Goal: Task Accomplishment & Management: Manage account settings

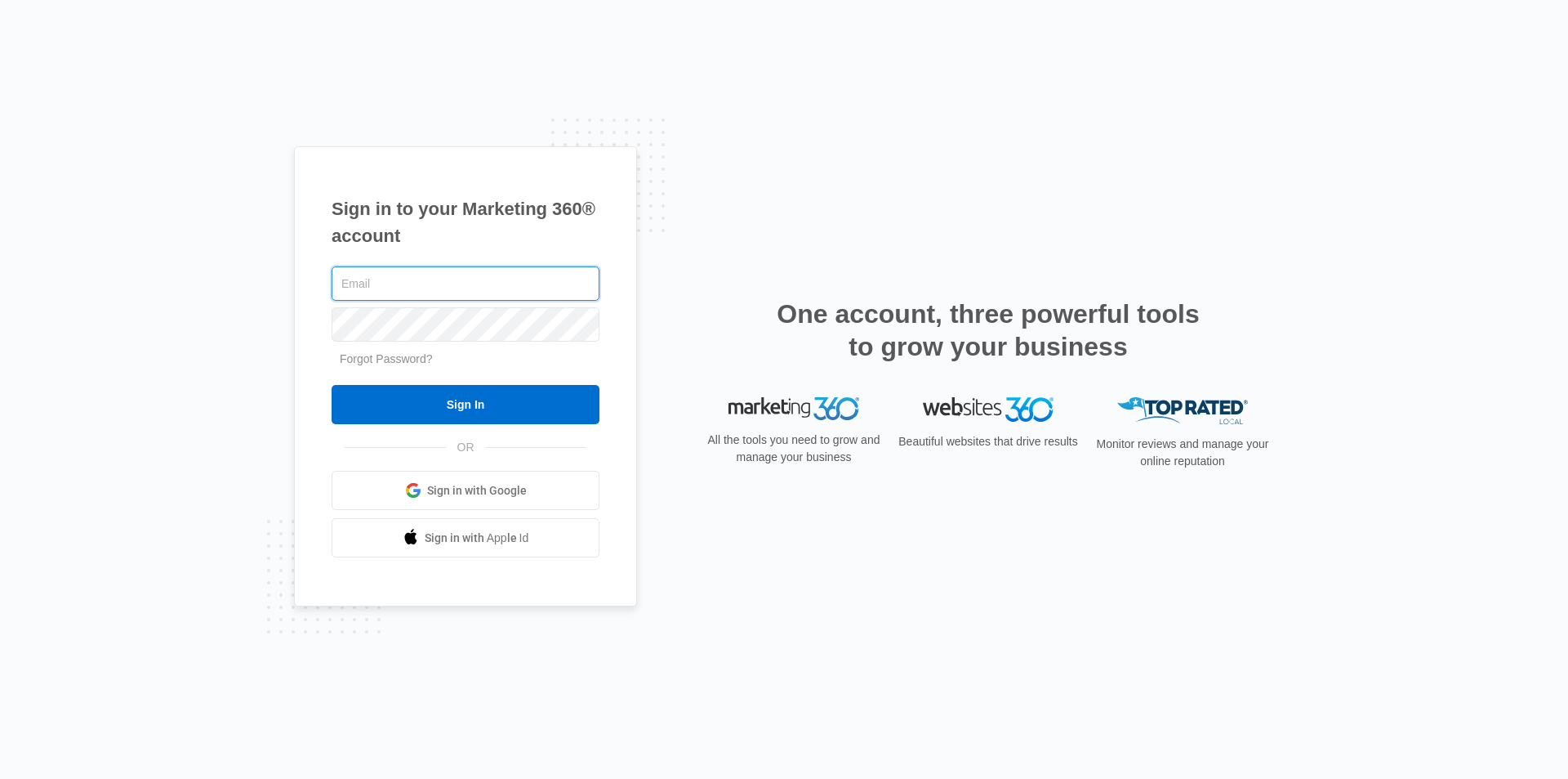
click at [362, 281] on input "text" at bounding box center [465, 283] width 268 height 34
type input "[EMAIL_ADDRESS][DOMAIN_NAME]"
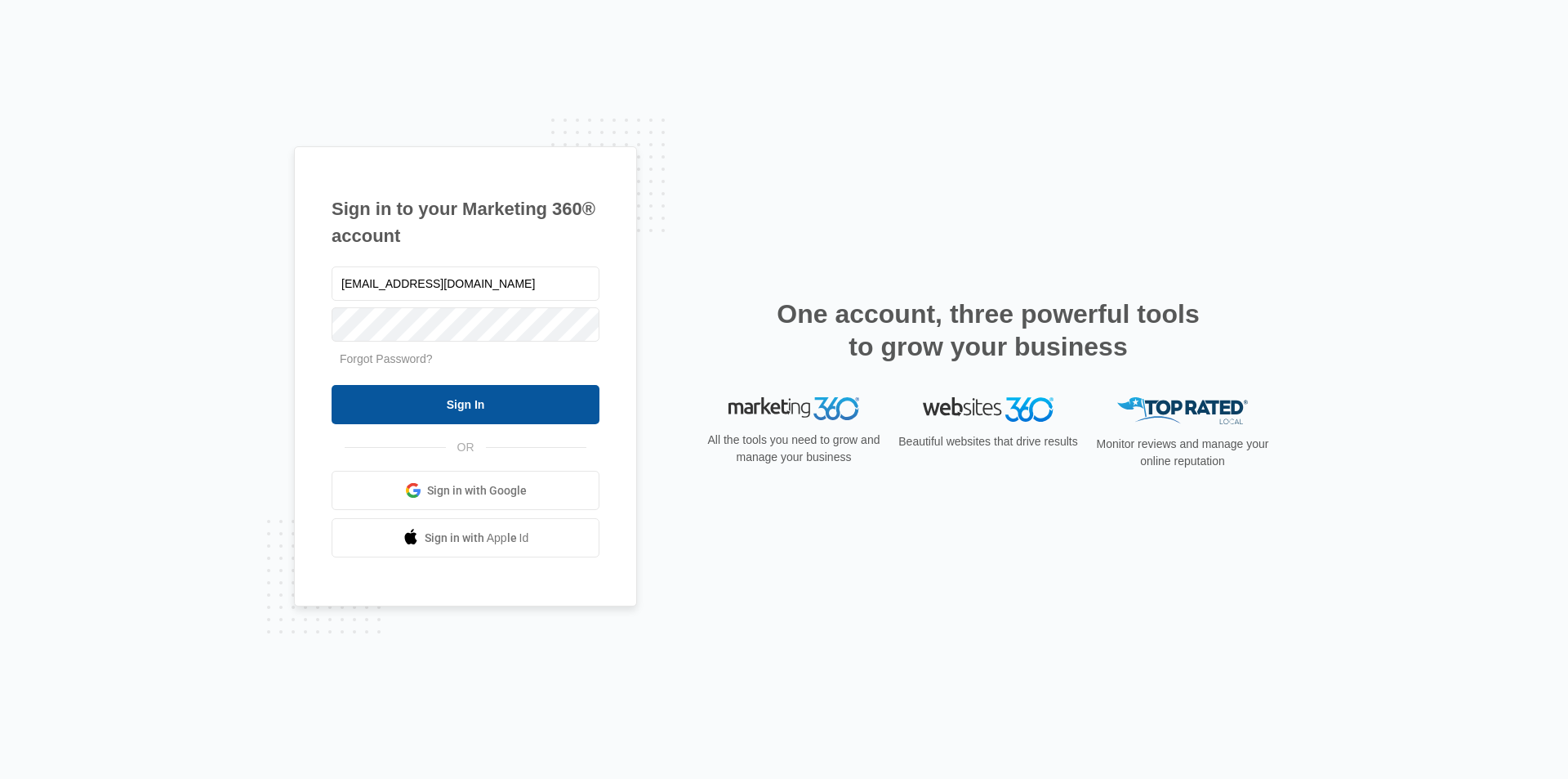
click at [492, 402] on input "Sign In" at bounding box center [465, 404] width 268 height 39
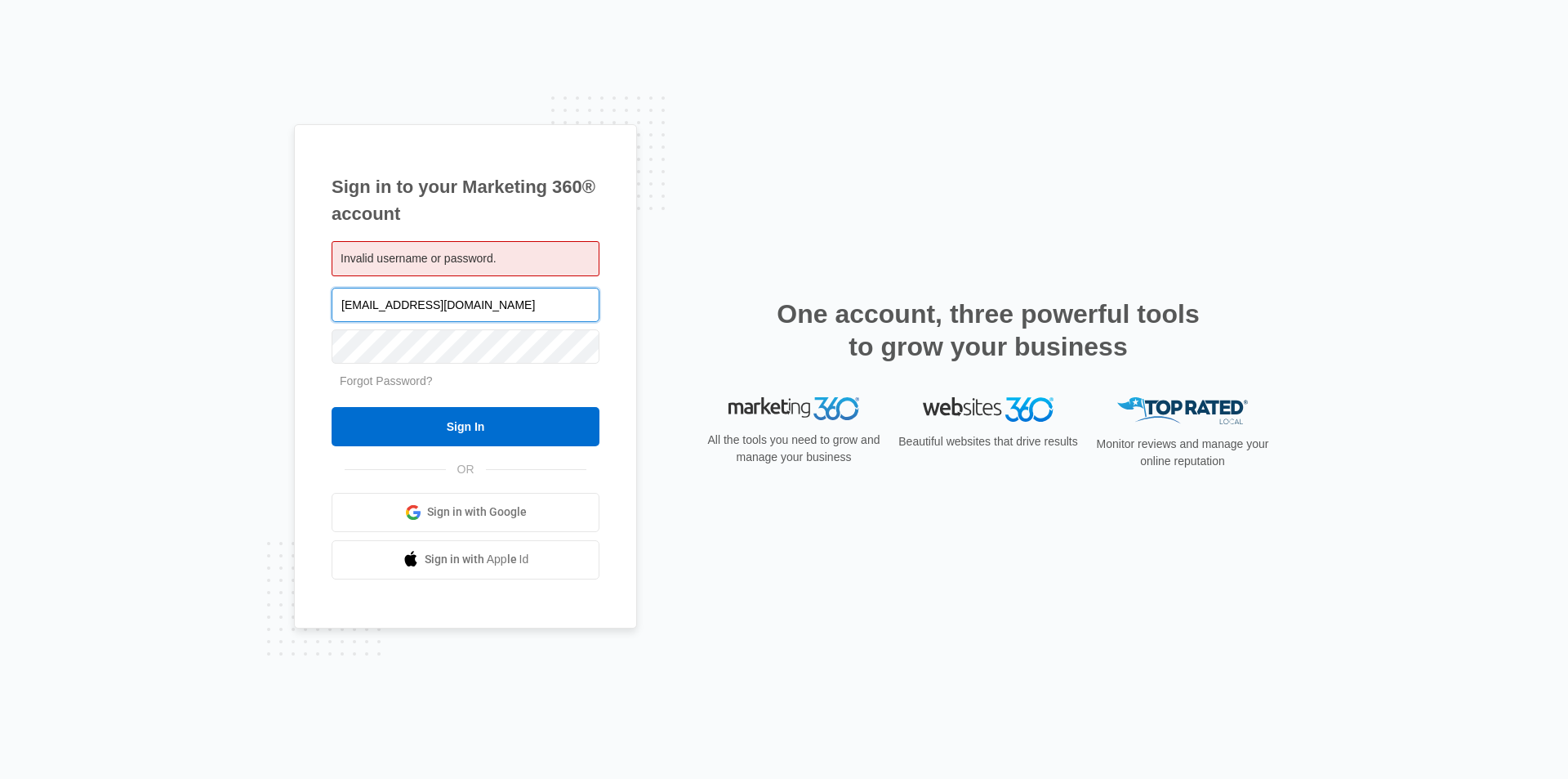
click at [383, 299] on input "[EMAIL_ADDRESS][DOMAIN_NAME]" at bounding box center [465, 305] width 268 height 34
paste input "4!38%2D76a72.51-59A3"
click at [383, 298] on input "4!38%2D76a72.51-59A3" at bounding box center [465, 305] width 268 height 34
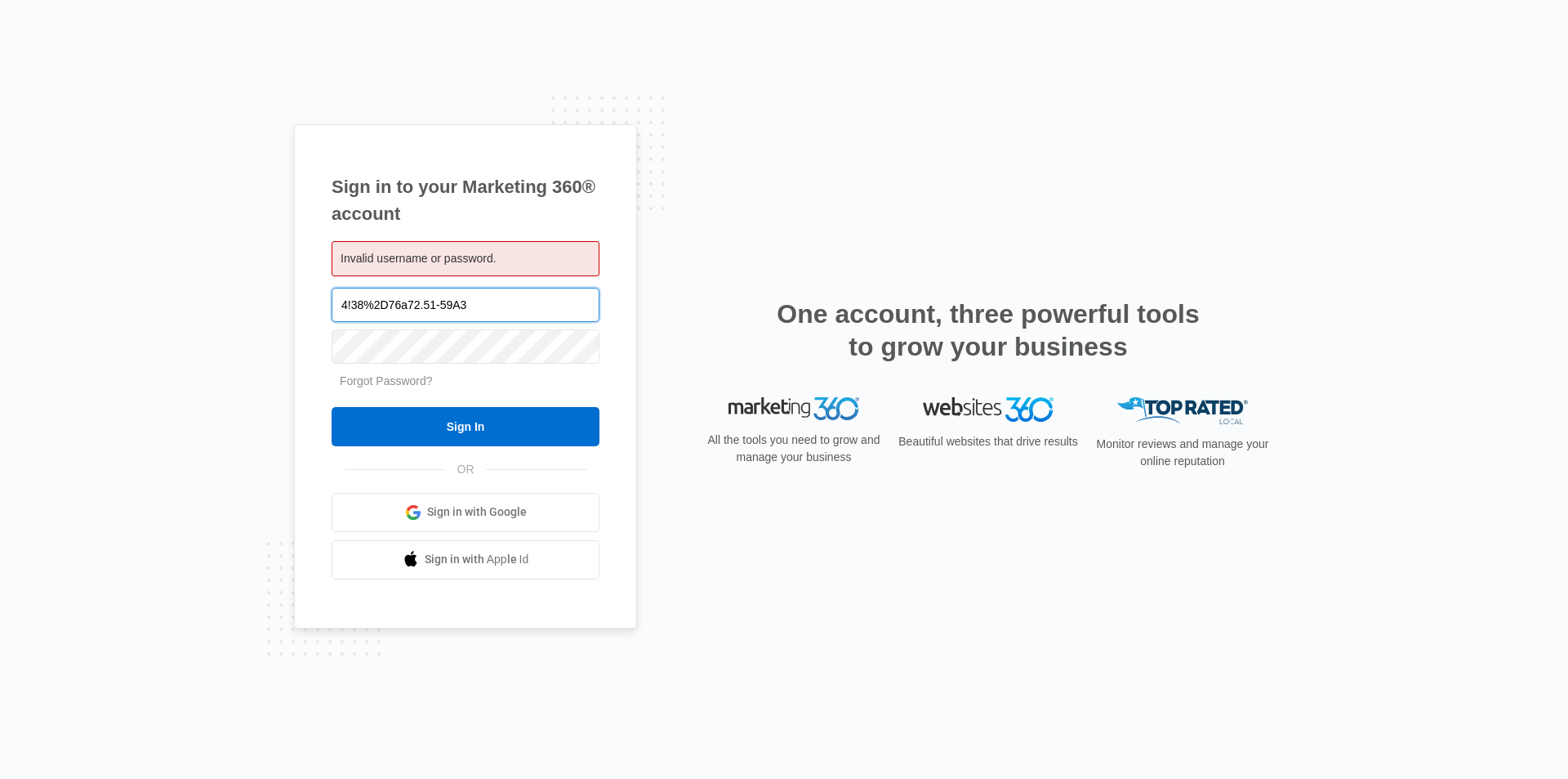
click at [383, 298] on input "4!38%2D76a72.51-59A3" at bounding box center [465, 305] width 268 height 34
paste input "[EMAIL_ADDRESS][DOMAIN_NAME]"
type input "[EMAIL_ADDRESS][DOMAIN_NAME]"
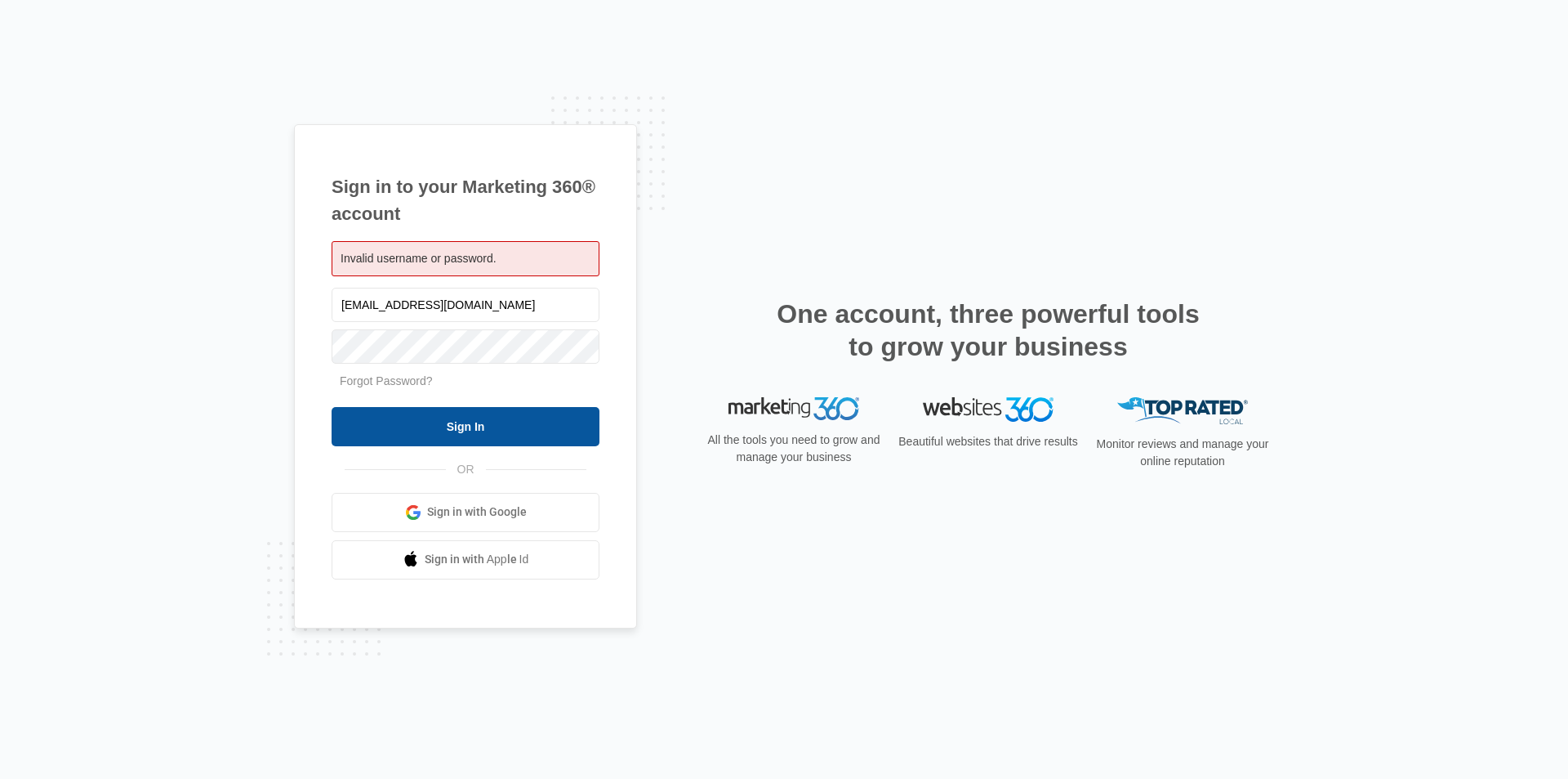
click at [473, 430] on input "Sign In" at bounding box center [465, 427] width 268 height 39
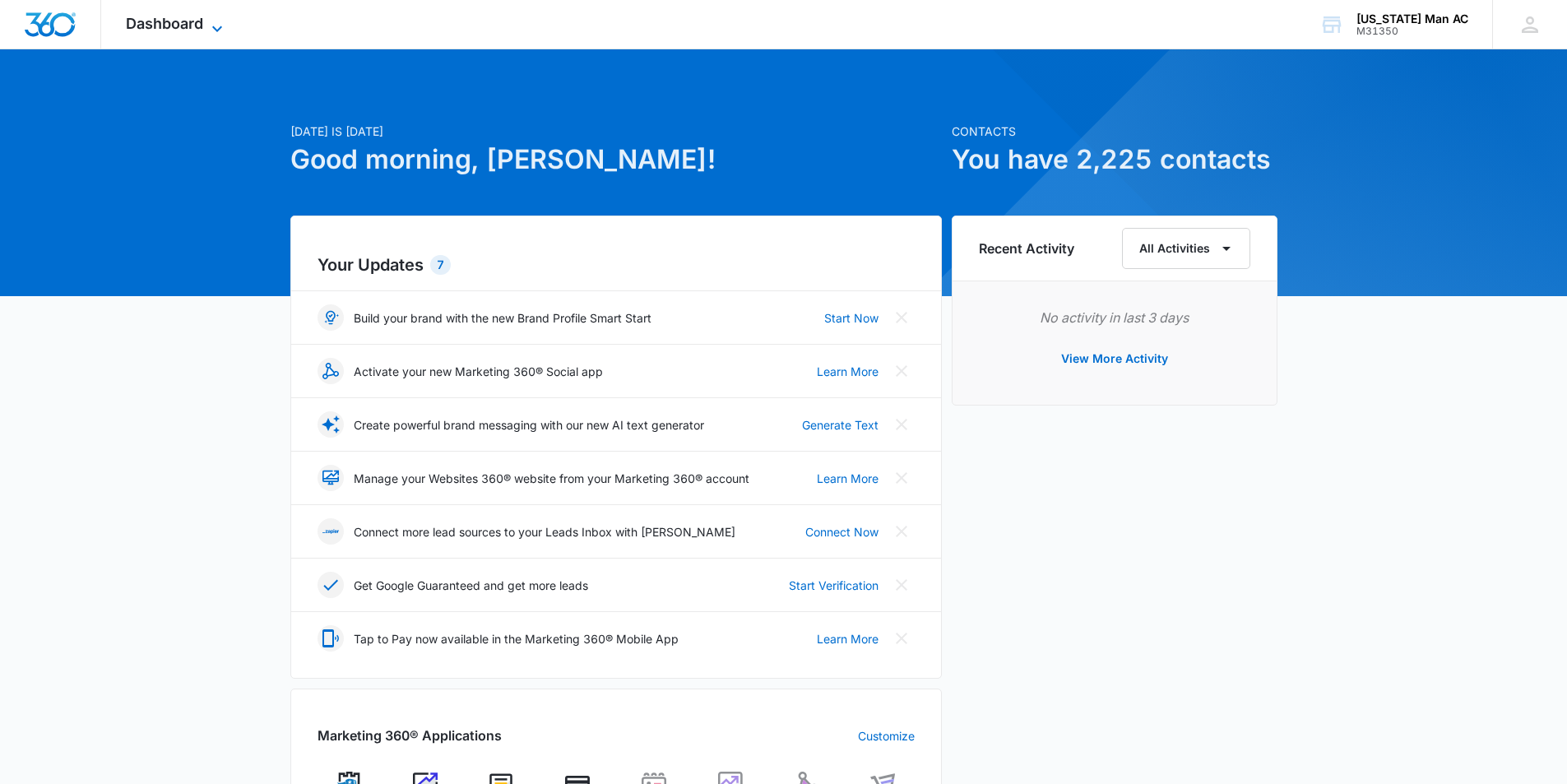
click at [184, 21] on span "Dashboard" at bounding box center [164, 23] width 78 height 17
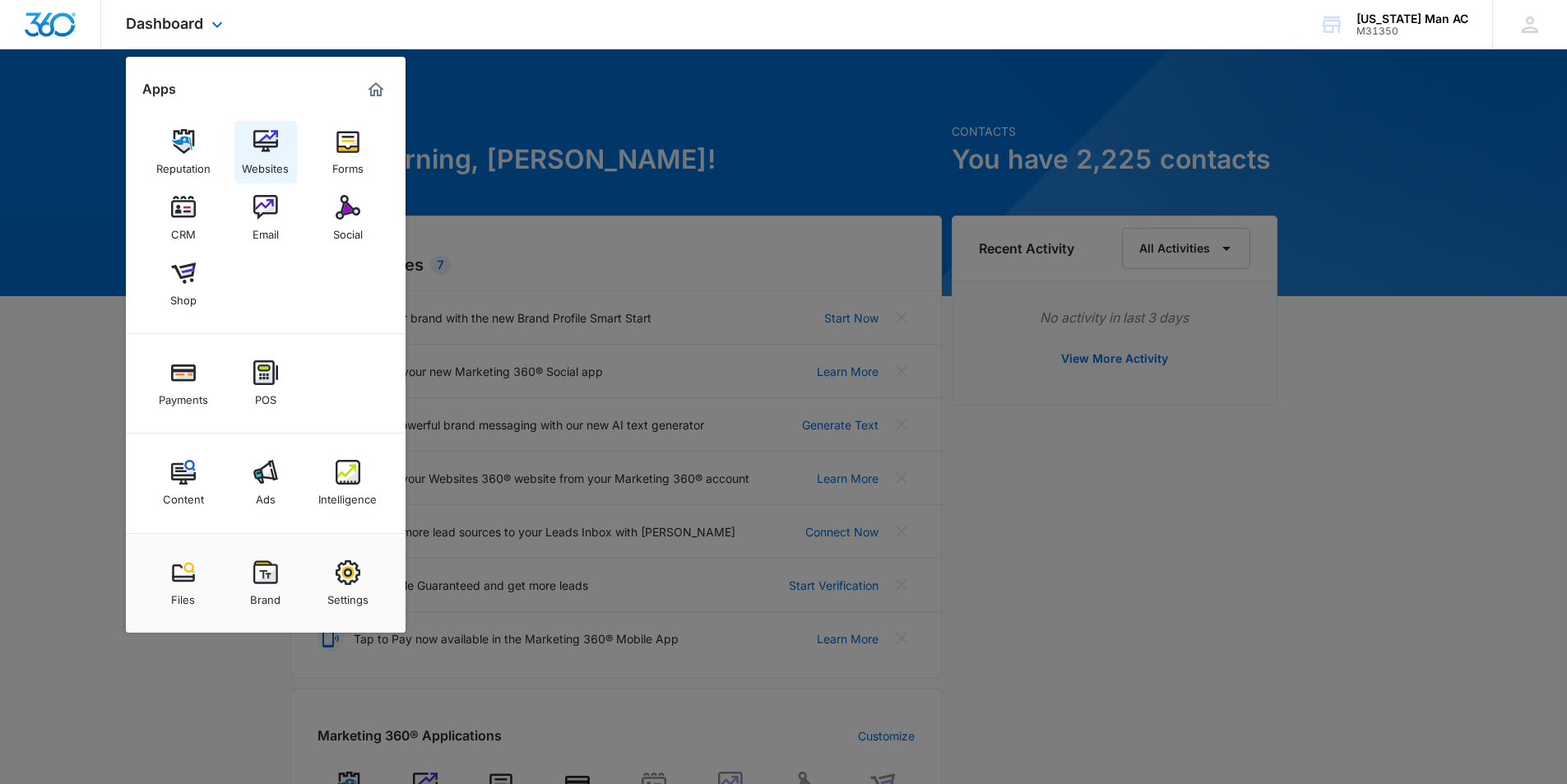
click at [272, 152] on img at bounding box center [265, 141] width 24 height 24
